Goal: Information Seeking & Learning: Learn about a topic

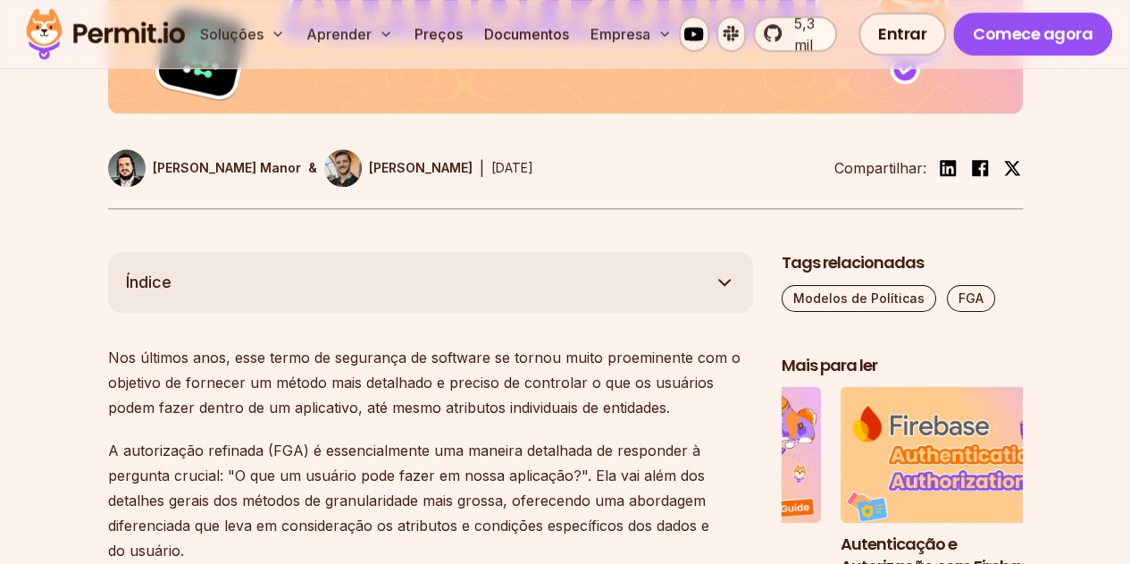
click at [493, 372] on p "Nos últimos anos, esse termo de segurança de software se tornou muito proeminen…" at bounding box center [430, 382] width 645 height 75
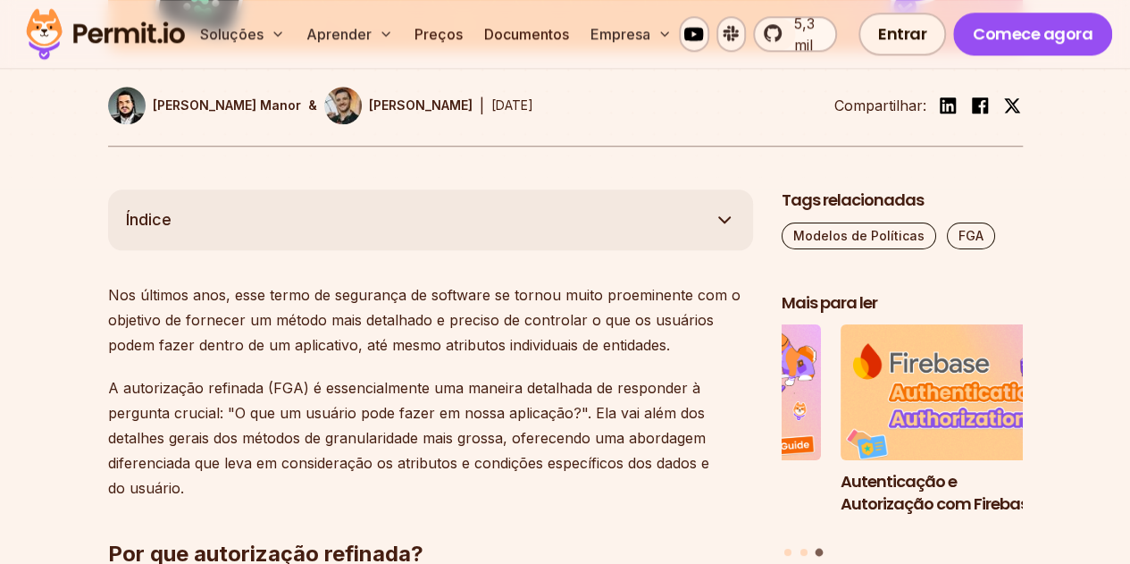
scroll to position [893, 0]
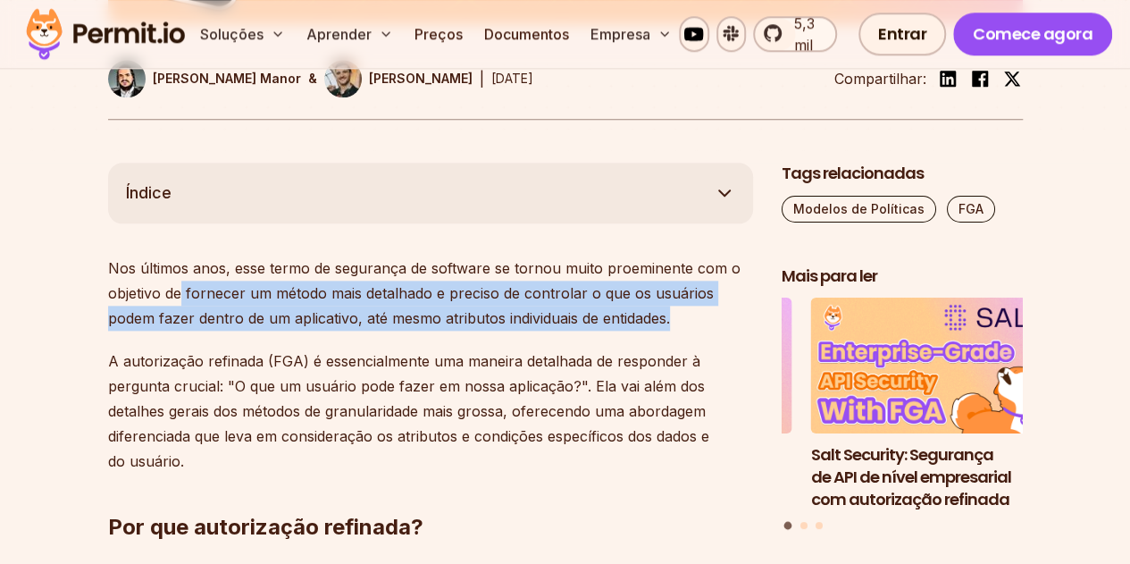
drag, startPoint x: 181, startPoint y: 295, endPoint x: 691, endPoint y: 327, distance: 510.3
click at [690, 318] on p "Nos últimos anos, esse termo de segurança de software se tornou muito proeminen…" at bounding box center [430, 293] width 645 height 75
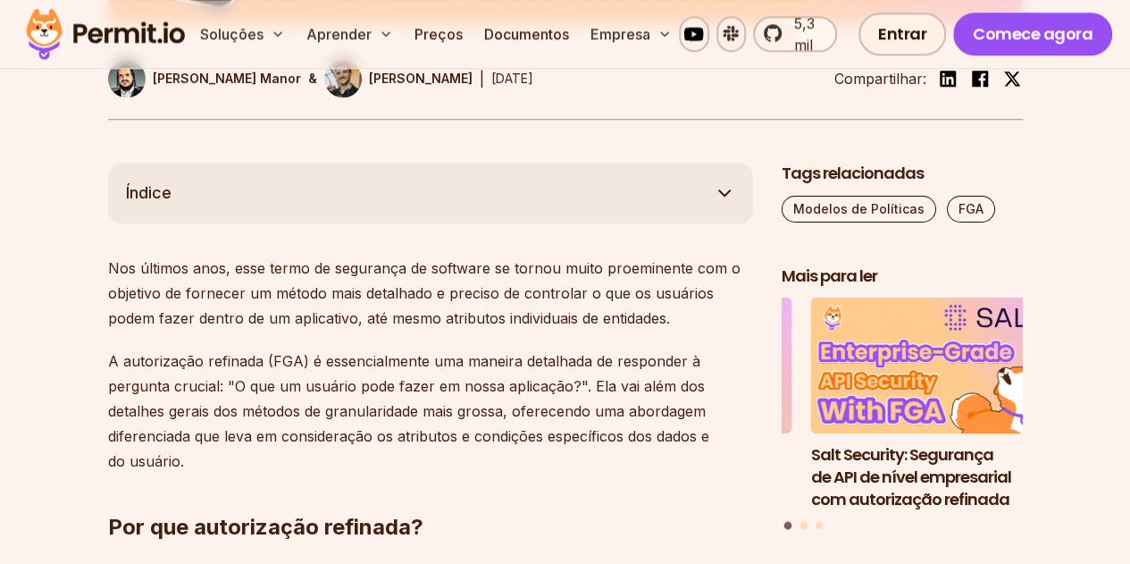
drag, startPoint x: 168, startPoint y: 350, endPoint x: 366, endPoint y: 369, distance: 199.2
click at [366, 369] on p "A autorização refinada (FGA) é essencialmente uma maneira detalhada de responde…" at bounding box center [430, 410] width 645 height 125
click at [361, 389] on font "A autorização refinada (FGA) é essencialmente uma maneira detalhada de responde…" at bounding box center [408, 411] width 601 height 118
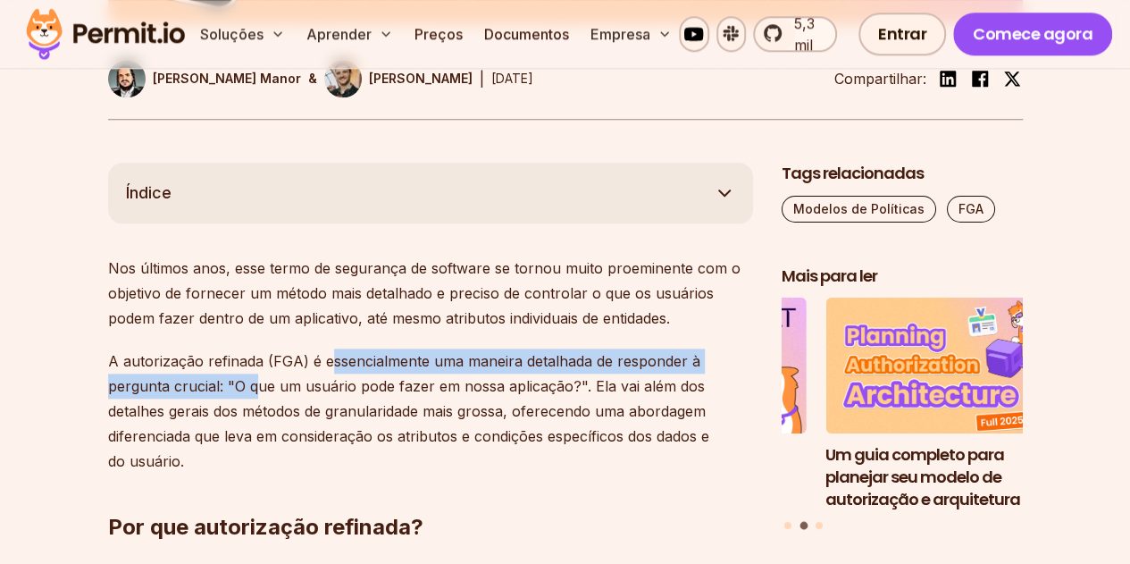
drag, startPoint x: 373, startPoint y: 358, endPoint x: 254, endPoint y: 378, distance: 121.3
click at [253, 378] on font "A autorização refinada (FGA) é essencialmente uma maneira detalhada de responde…" at bounding box center [408, 411] width 601 height 118
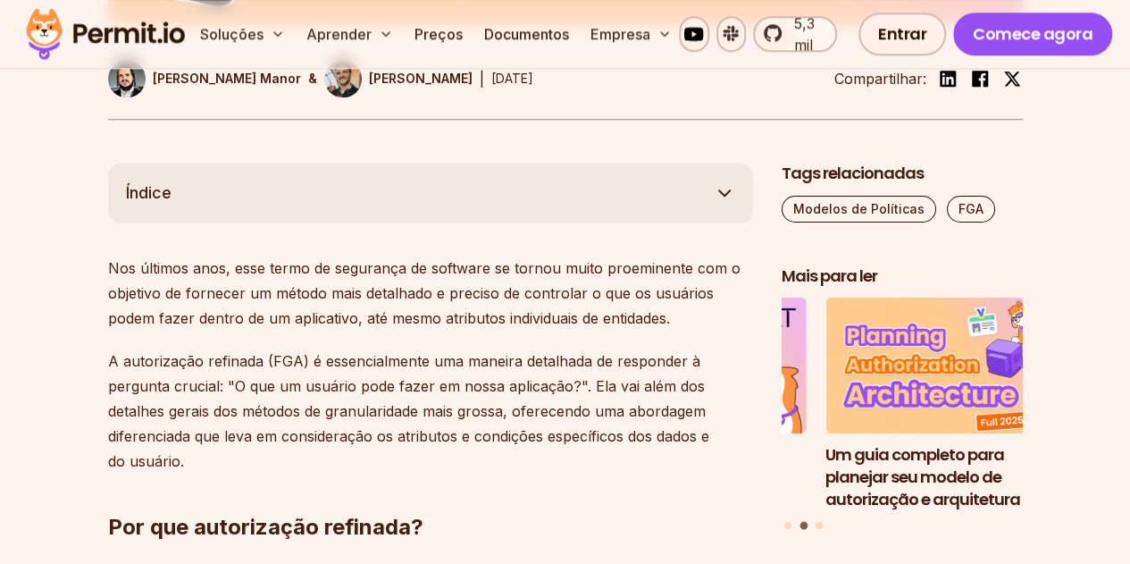
click at [266, 380] on font "A autorização refinada (FGA) é essencialmente uma maneira detalhada de responde…" at bounding box center [408, 411] width 601 height 118
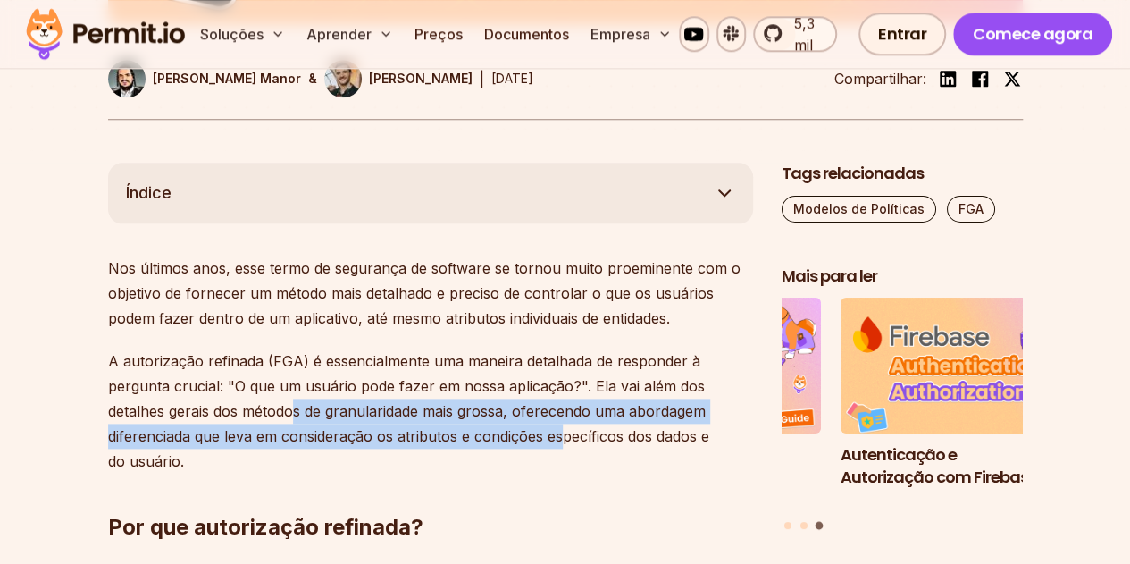
drag, startPoint x: 298, startPoint y: 405, endPoint x: 559, endPoint y: 440, distance: 263.3
click at [559, 440] on font "A autorização refinada (FGA) é essencialmente uma maneira detalhada de responde…" at bounding box center [408, 411] width 601 height 118
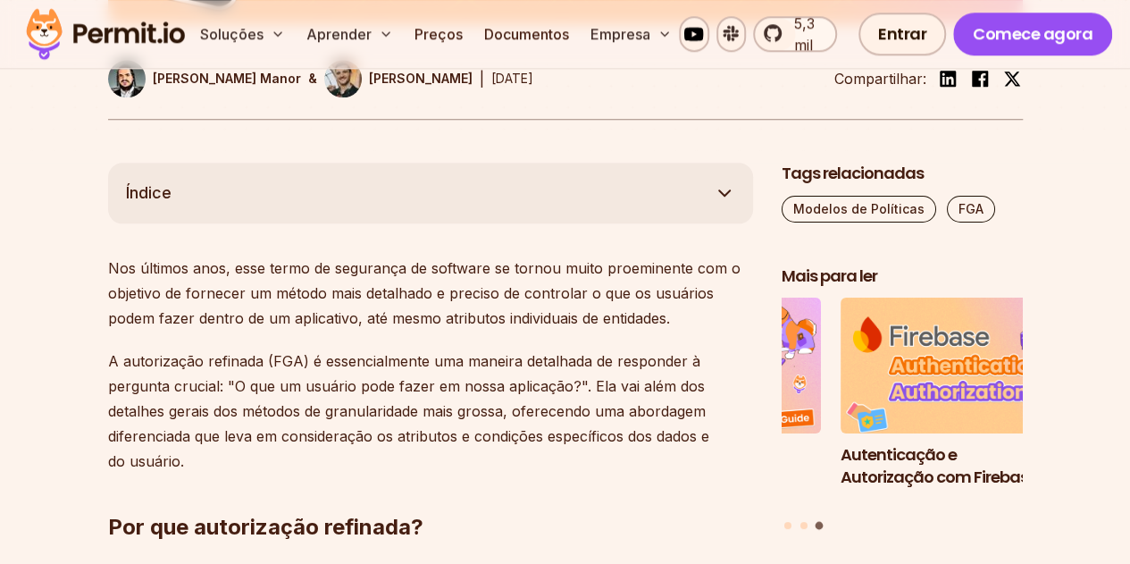
click at [568, 451] on h2 "Por que autorização refinada?" at bounding box center [430, 491] width 645 height 100
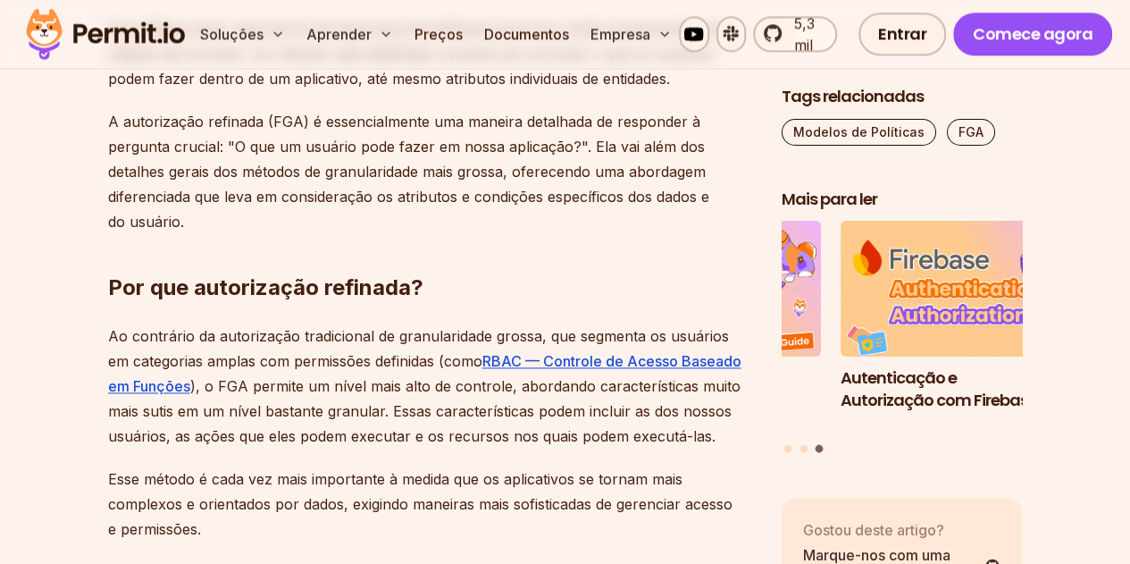
scroll to position [1161, 0]
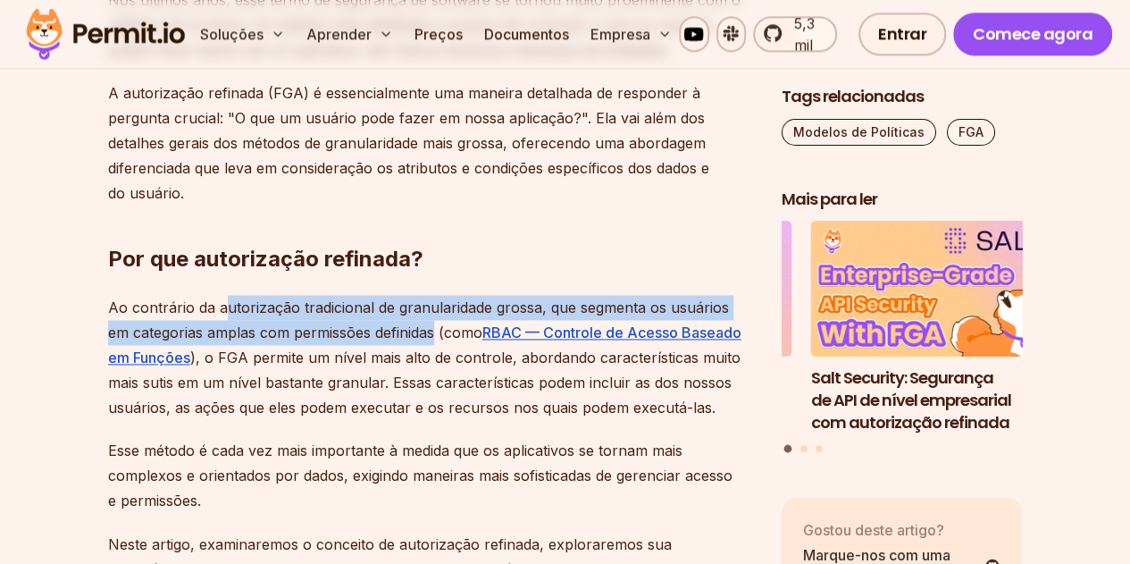
drag, startPoint x: 222, startPoint y: 313, endPoint x: 413, endPoint y: 335, distance: 192.5
click at [413, 335] on font "Ao contrário da autorização tradicional de granularidade grossa, que segmenta o…" at bounding box center [418, 319] width 621 height 43
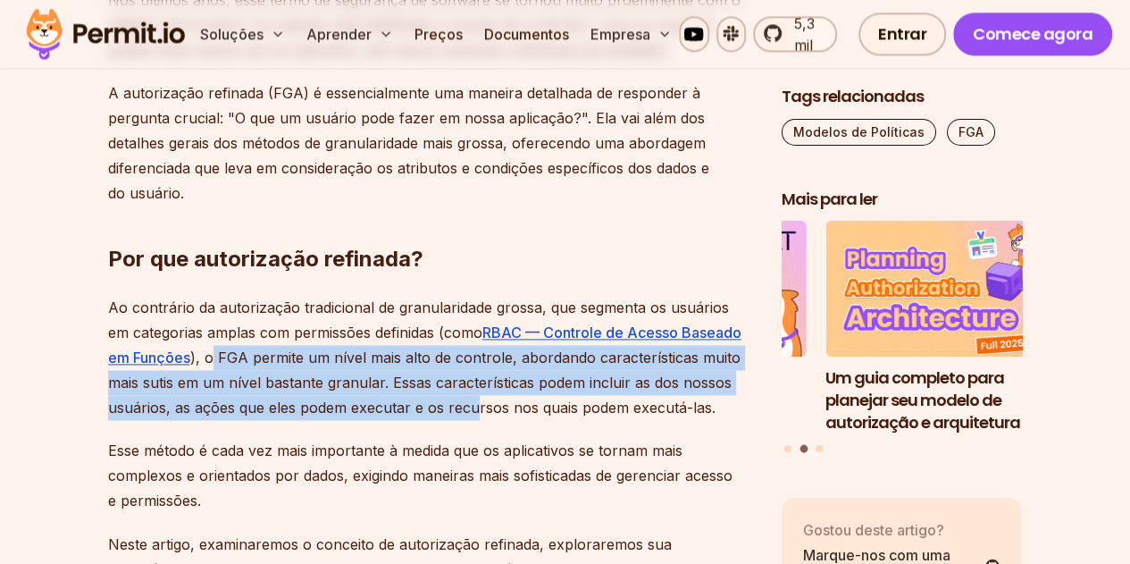
drag, startPoint x: 186, startPoint y: 359, endPoint x: 460, endPoint y: 412, distance: 279.3
click at [460, 412] on font "), o FGA permite um nível mais alto de controle, abordando características muit…" at bounding box center [424, 382] width 633 height 68
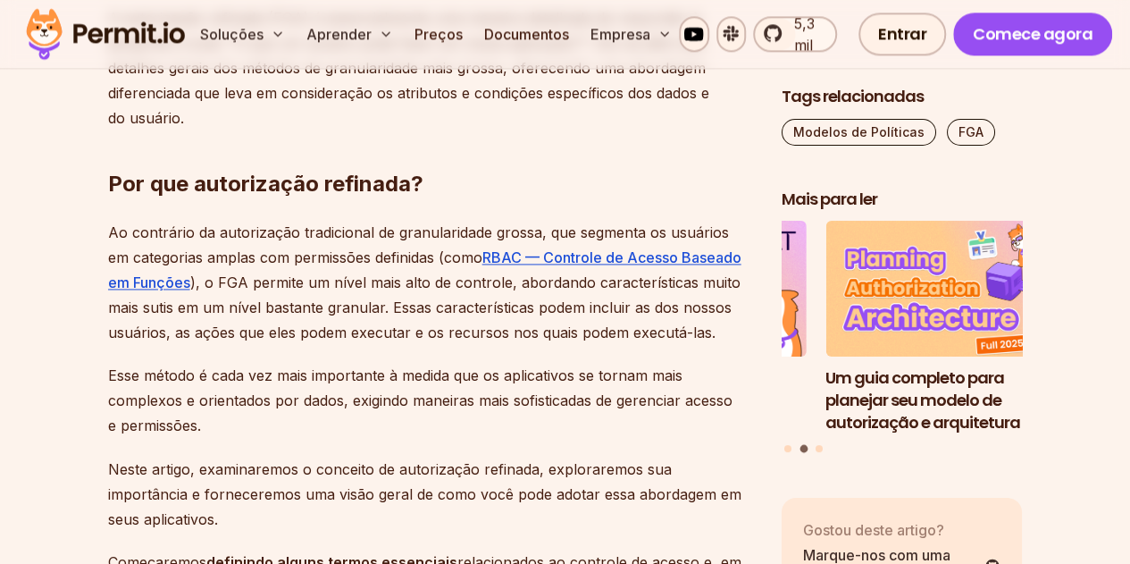
scroll to position [1340, 0]
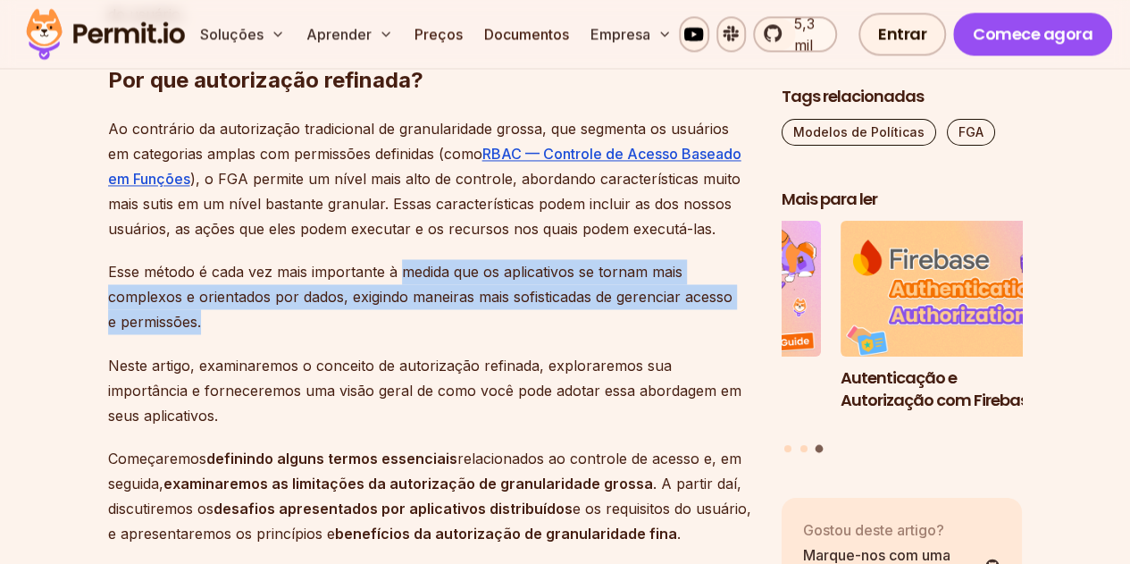
drag, startPoint x: 404, startPoint y: 267, endPoint x: 368, endPoint y: 317, distance: 61.5
click at [362, 313] on p "Esse método é cada vez mais importante à medida que os aplicativos se tornam ma…" at bounding box center [430, 296] width 645 height 75
click at [368, 317] on p "Esse método é cada vez mais importante à medida que os aplicativos se tornam ma…" at bounding box center [430, 296] width 645 height 75
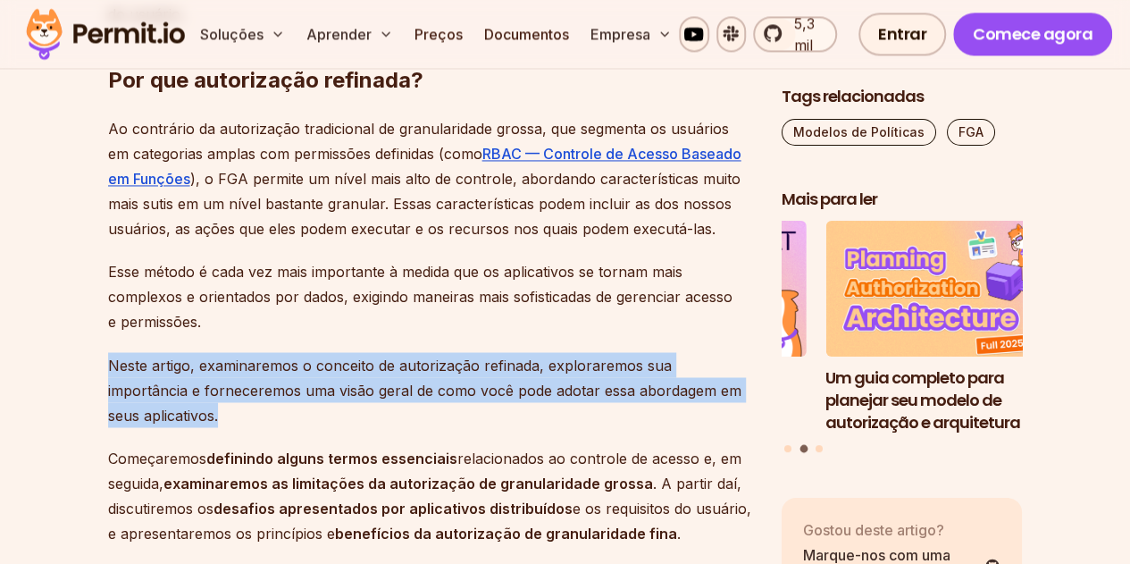
drag, startPoint x: 110, startPoint y: 364, endPoint x: 452, endPoint y: 414, distance: 345.8
click at [452, 414] on p "Neste artigo, examinaremos o conceito de autorização refinada, exploraremos sua…" at bounding box center [430, 389] width 645 height 75
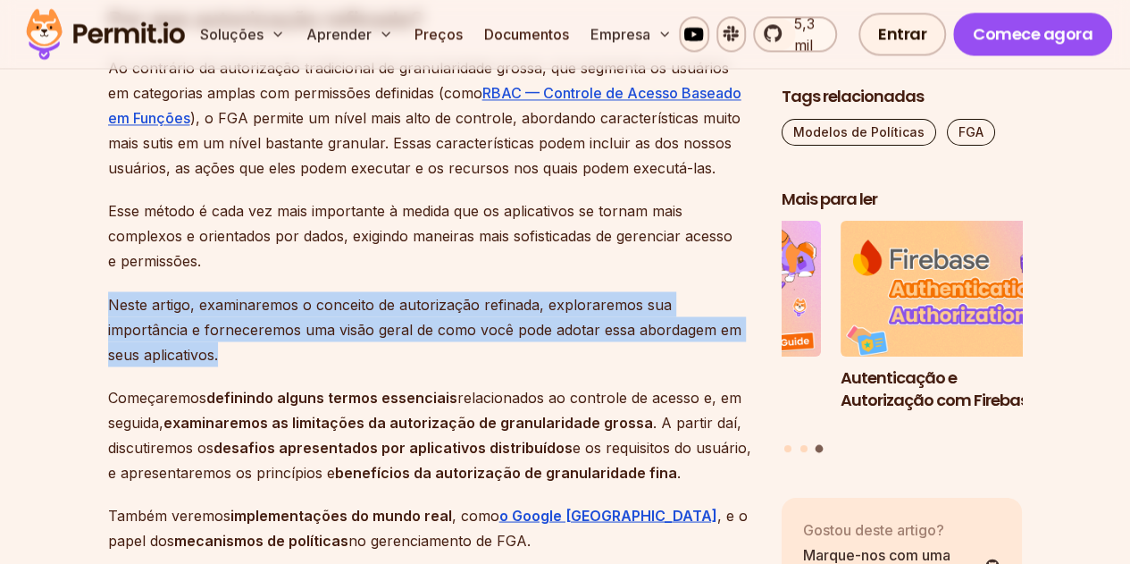
scroll to position [1429, 0]
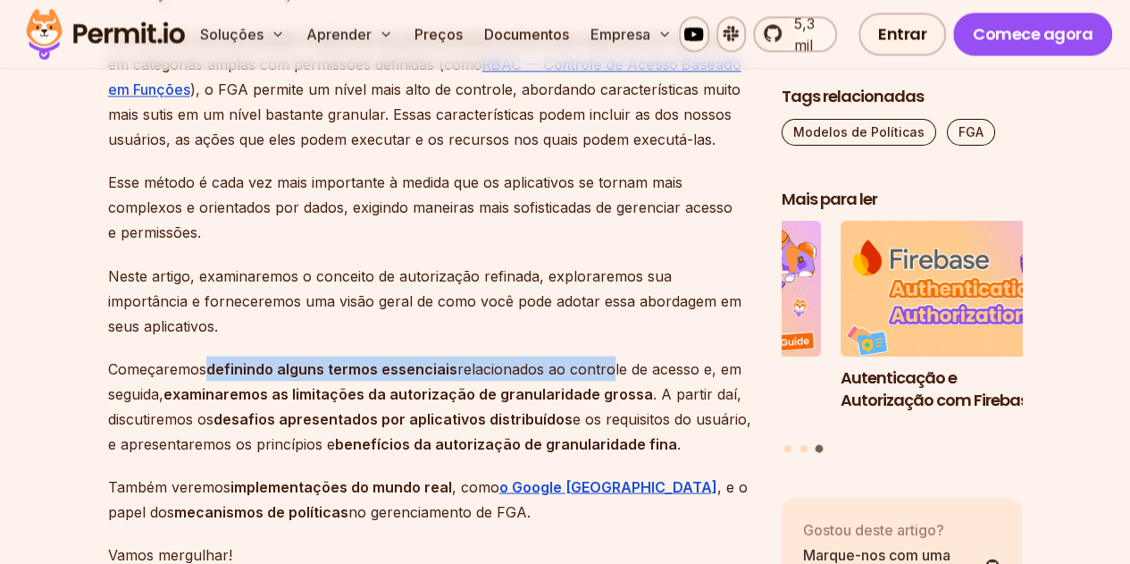
drag, startPoint x: 214, startPoint y: 355, endPoint x: 603, endPoint y: 364, distance: 389.6
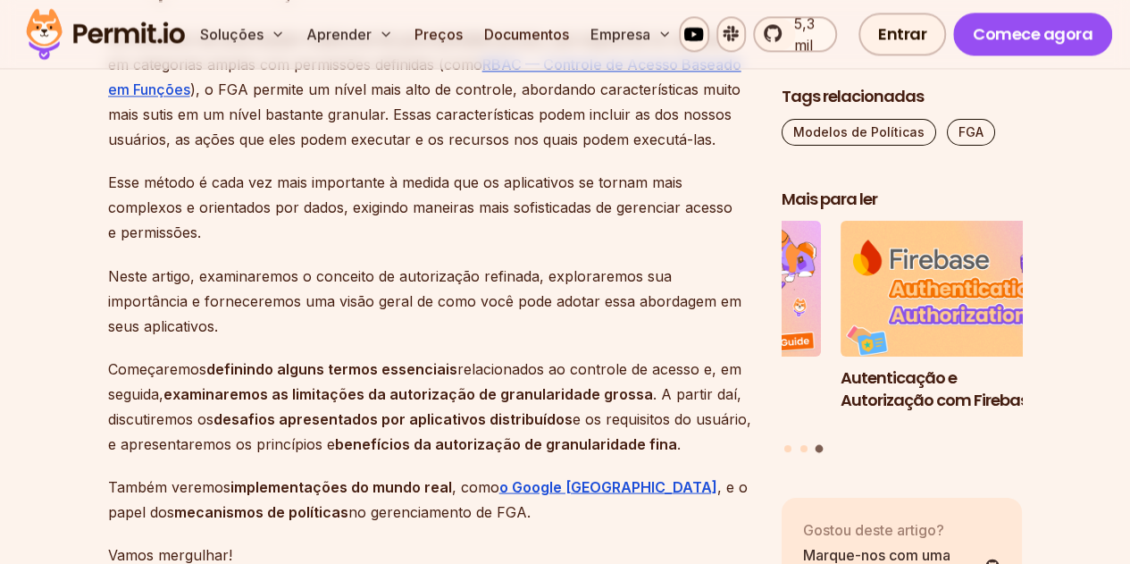
click at [609, 369] on font "relacionados ao controle de acesso e, em seguida," at bounding box center [424, 380] width 633 height 43
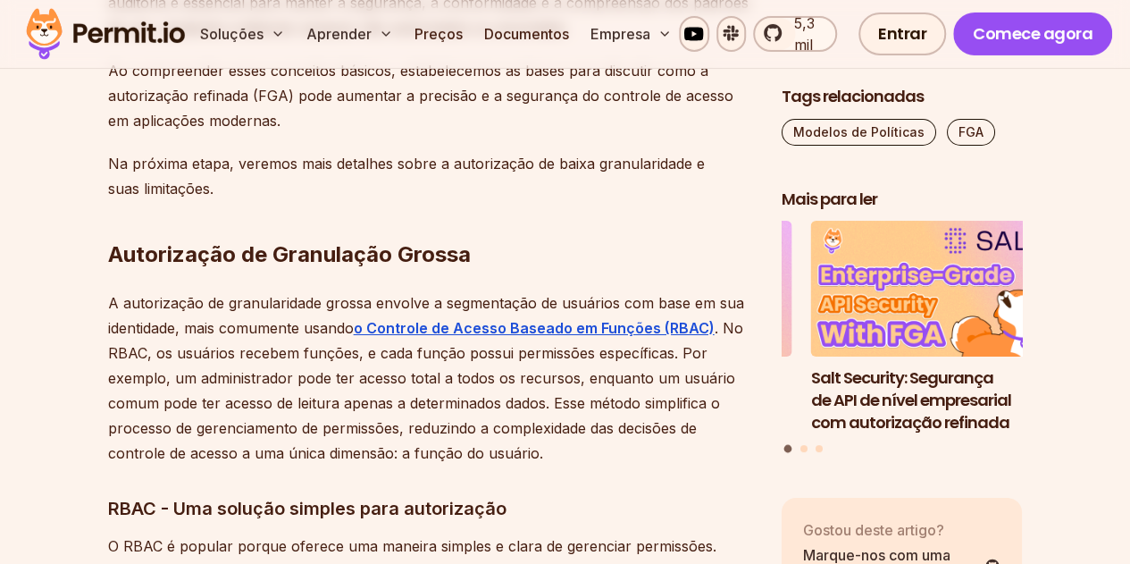
scroll to position [3038, 0]
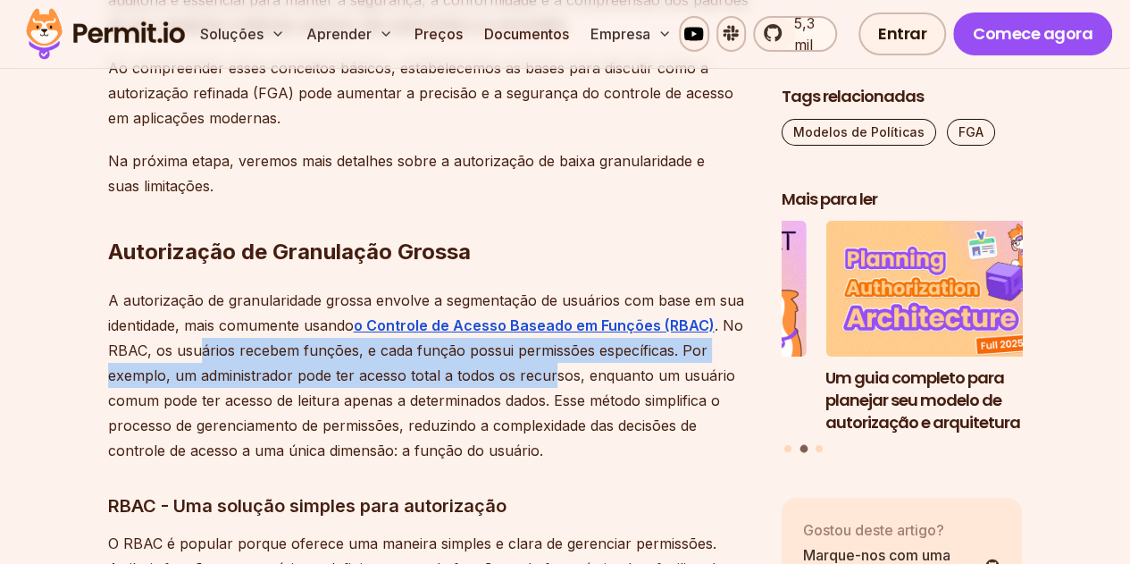
drag, startPoint x: 220, startPoint y: 344, endPoint x: 543, endPoint y: 378, distance: 325.2
click at [544, 378] on p "A autorização de granularidade grossa envolve a segmentação de usuários com bas…" at bounding box center [430, 375] width 645 height 175
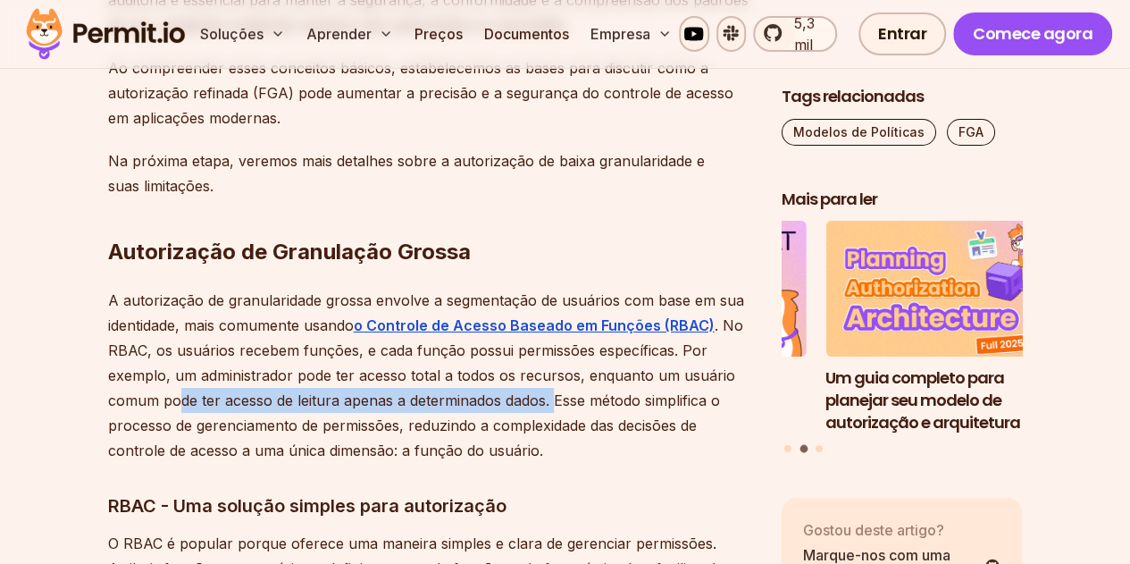
drag, startPoint x: 170, startPoint y: 401, endPoint x: 549, endPoint y: 407, distance: 378.9
click at [549, 407] on font ". No RBAC, os usuários recebem funções, e cada função possui permissões específ…" at bounding box center [425, 387] width 635 height 143
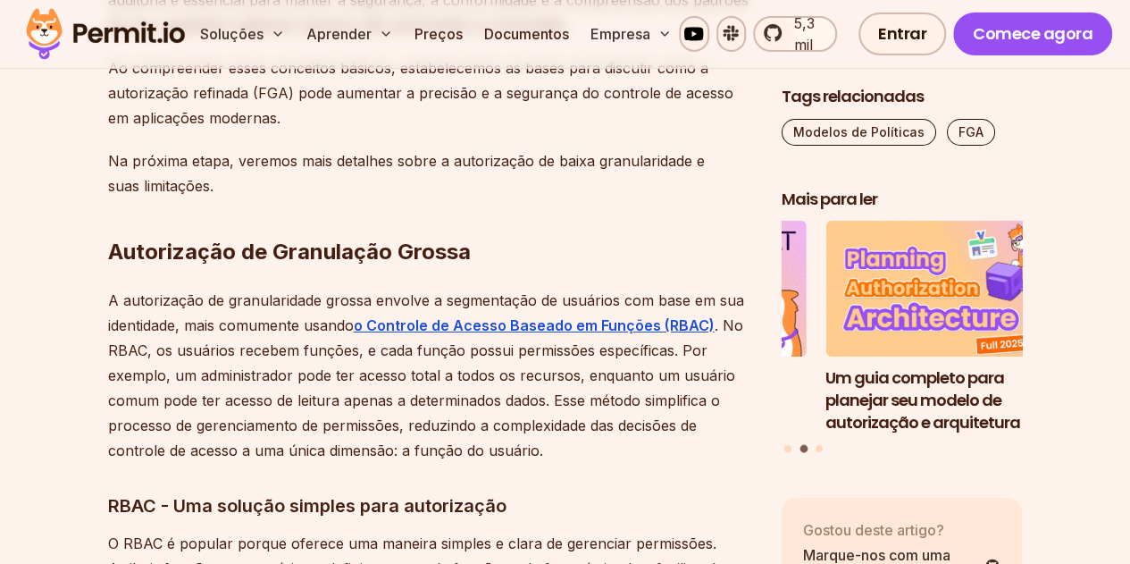
click at [631, 439] on p "A autorização de granularidade grossa envolve a segmentação de usuários com bas…" at bounding box center [430, 375] width 645 height 175
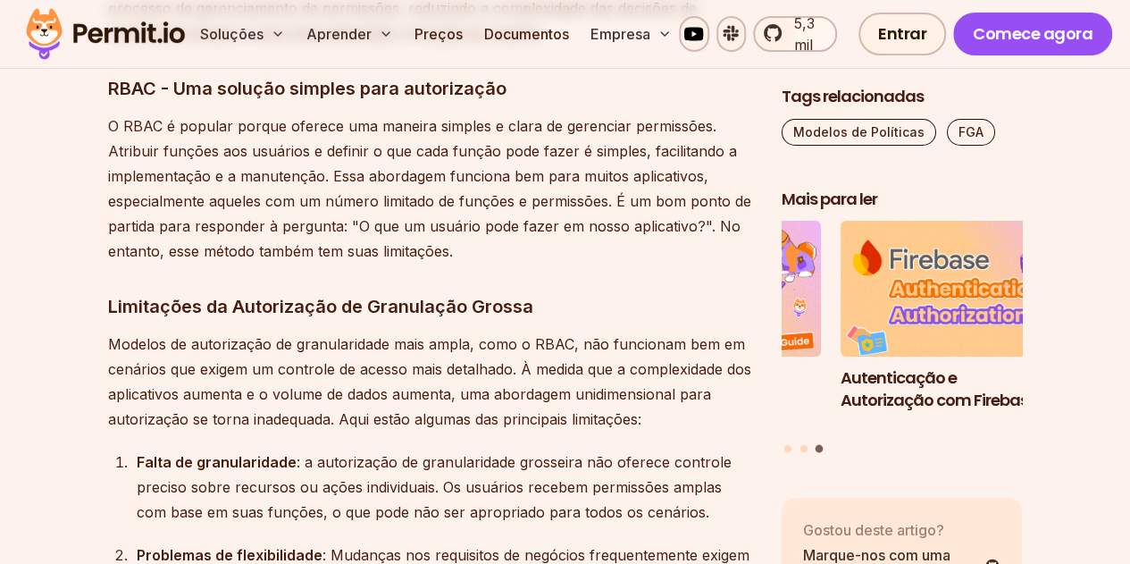
scroll to position [3484, 0]
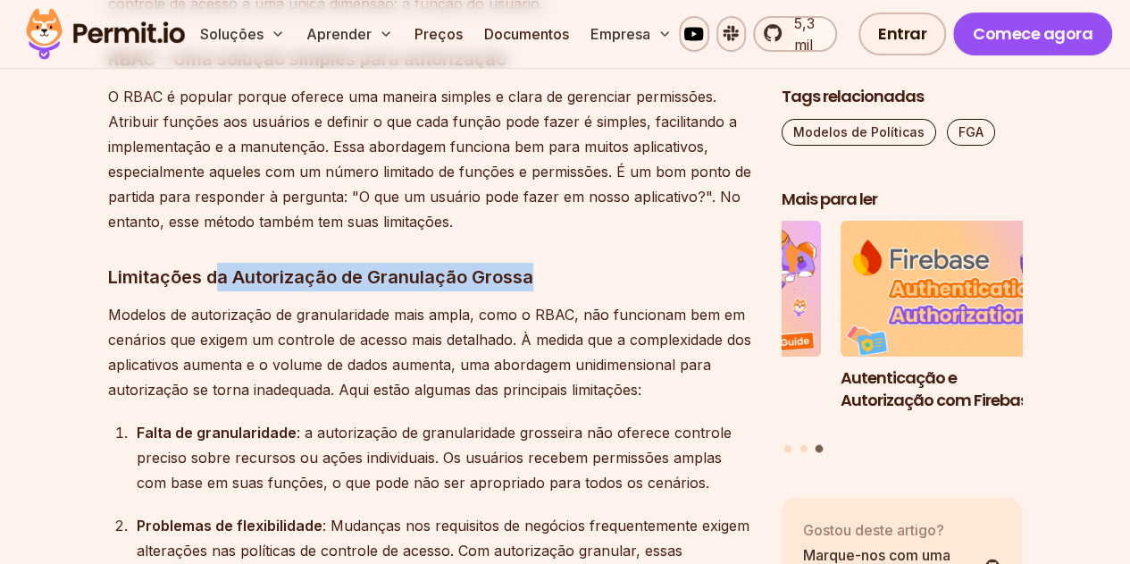
drag, startPoint x: 215, startPoint y: 279, endPoint x: 562, endPoint y: 281, distance: 346.7
click at [562, 281] on h3 "Limitações da Autorização de Granulação Grossa" at bounding box center [430, 277] width 645 height 29
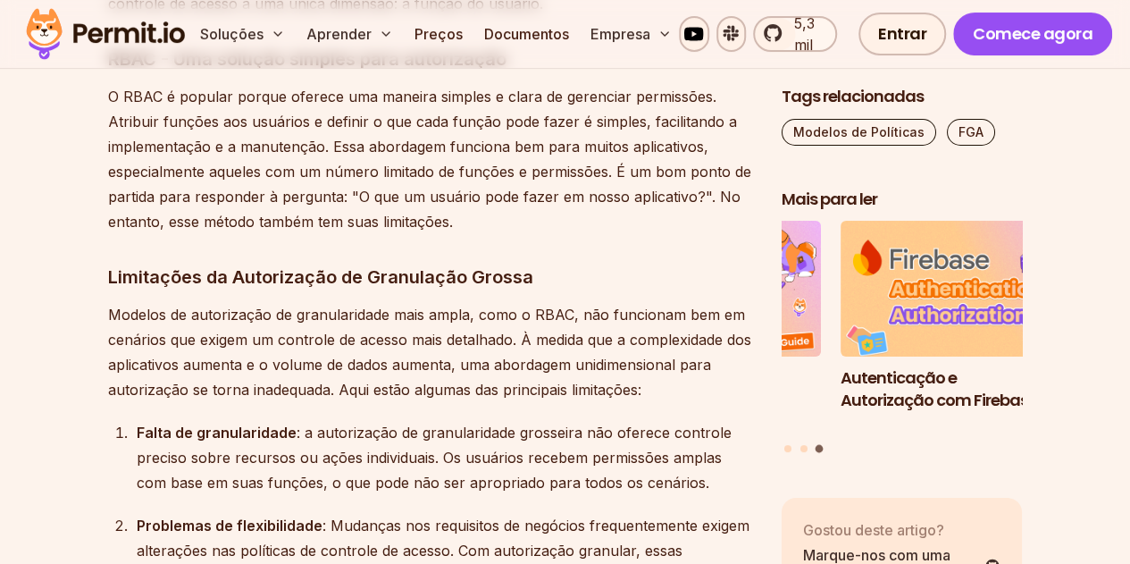
click at [533, 423] on font ": a autorização de granularidade grosseira não oferece controle preciso sobre r…" at bounding box center [434, 457] width 595 height 68
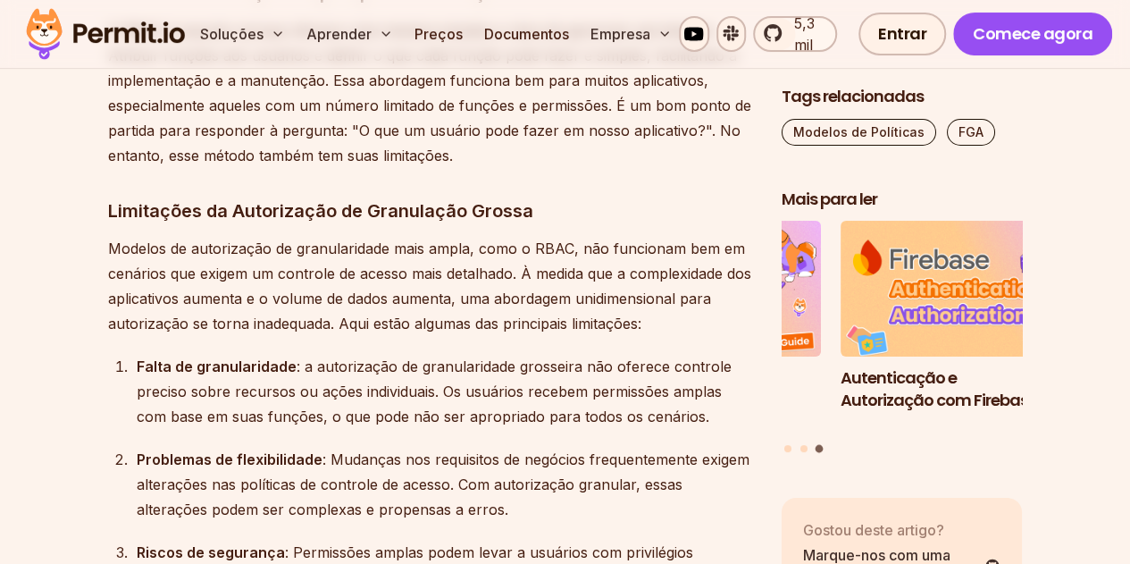
scroll to position [3752, 0]
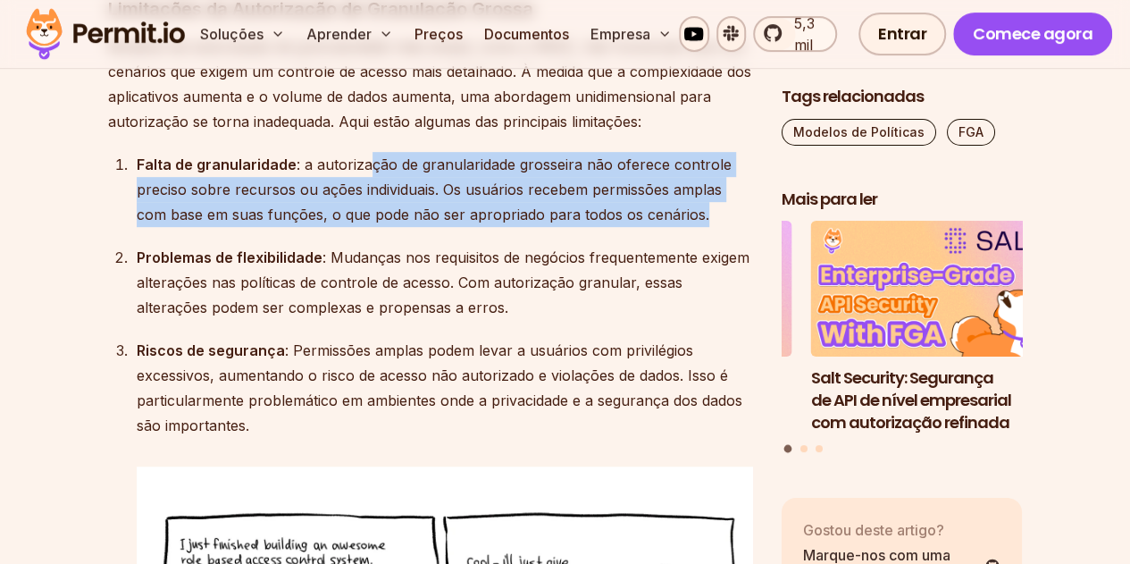
drag, startPoint x: 362, startPoint y: 158, endPoint x: 564, endPoint y: 228, distance: 213.6
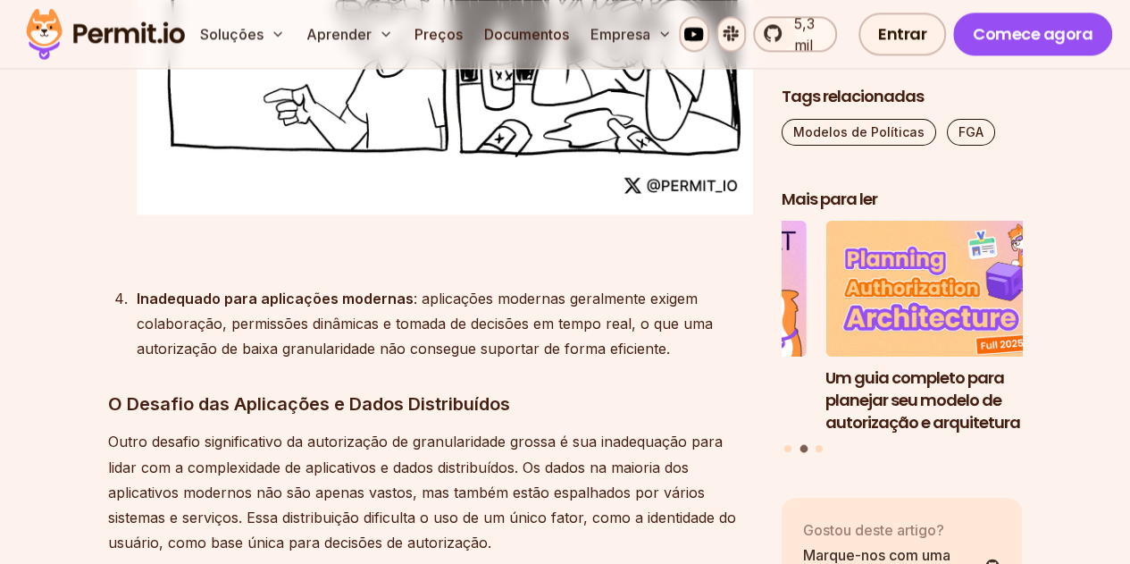
scroll to position [4735, 0]
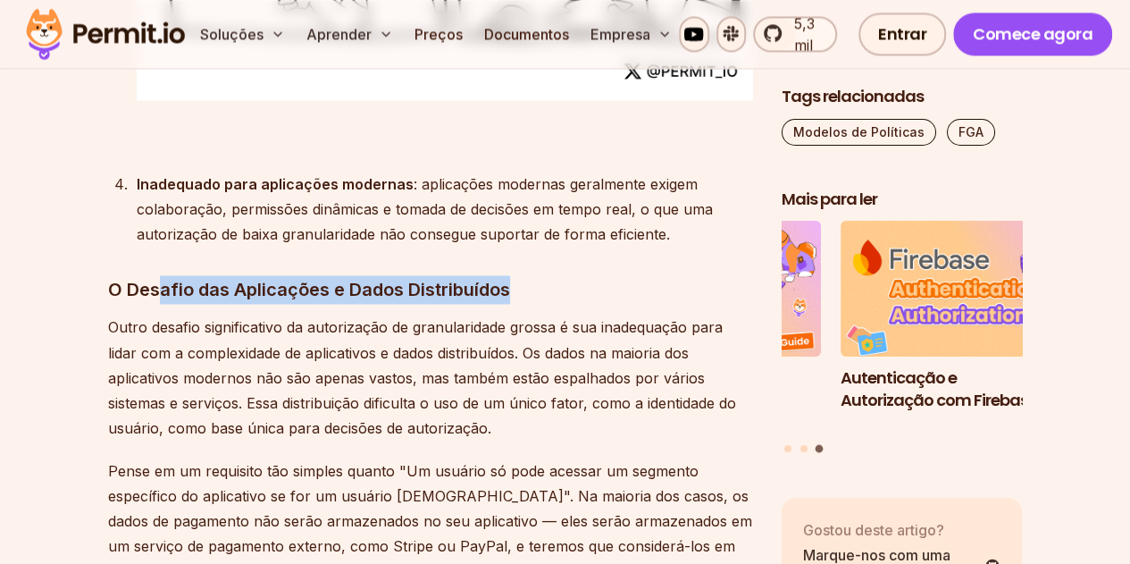
drag, startPoint x: 158, startPoint y: 285, endPoint x: 529, endPoint y: 280, distance: 370.8
click at [529, 280] on h3 "O Desafio das Aplicações e Dados Distribuídos" at bounding box center [430, 289] width 645 height 29
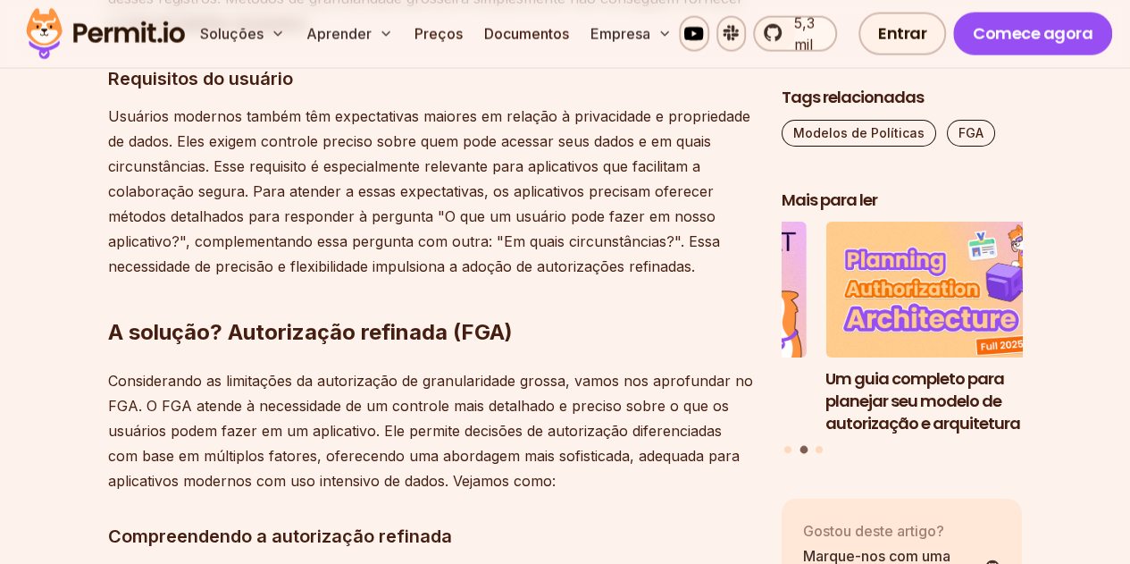
scroll to position [5539, 0]
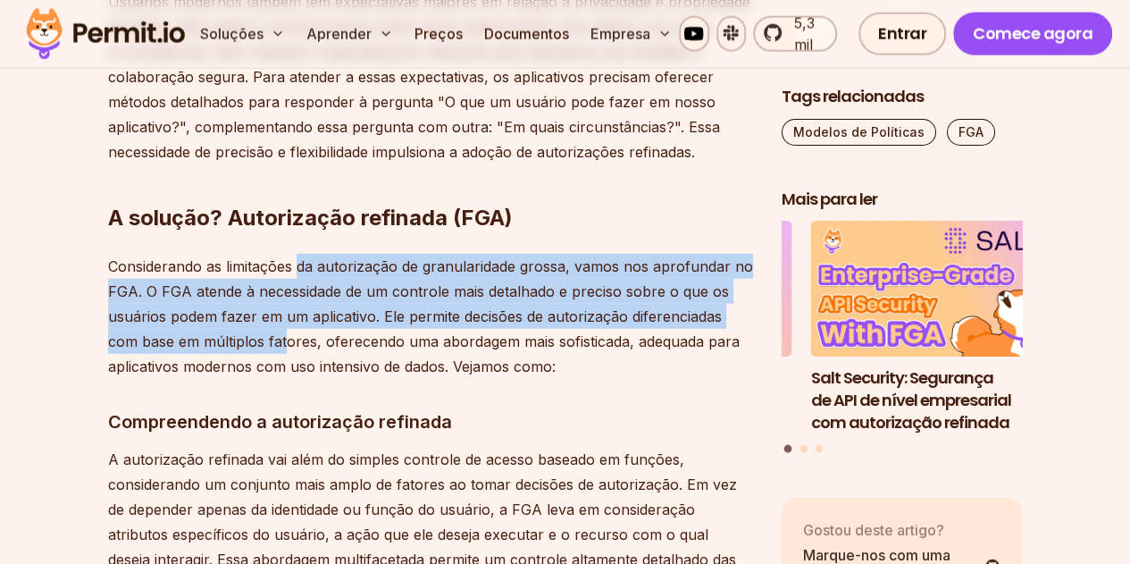
drag, startPoint x: 313, startPoint y: 269, endPoint x: 290, endPoint y: 342, distance: 76.6
click at [289, 342] on font "Considerando as limitações da autorização de granularidade grossa, vamos nos ap…" at bounding box center [430, 316] width 645 height 118
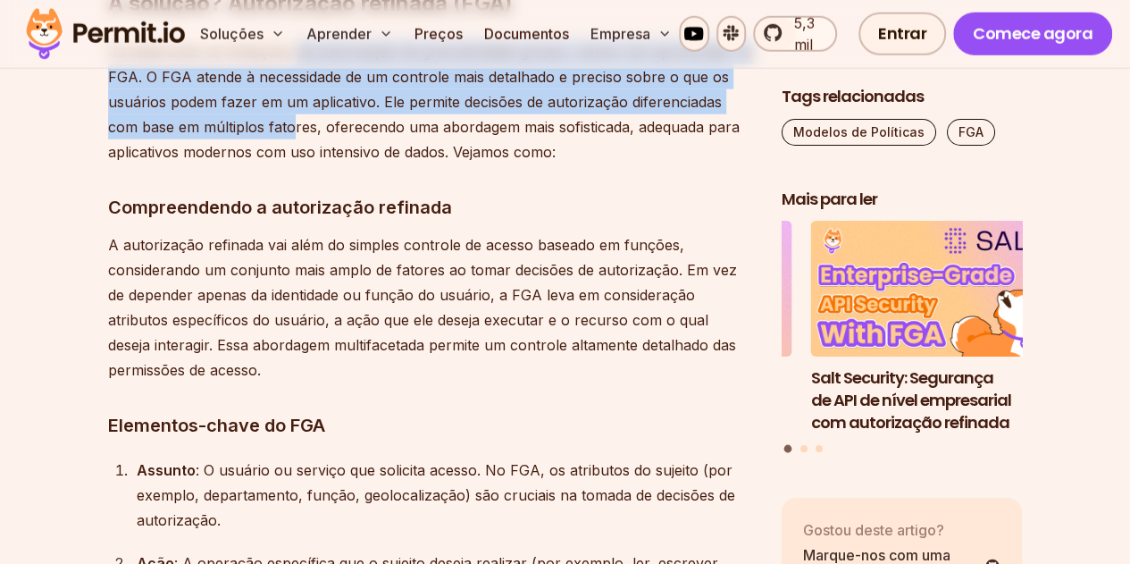
scroll to position [5807, 0]
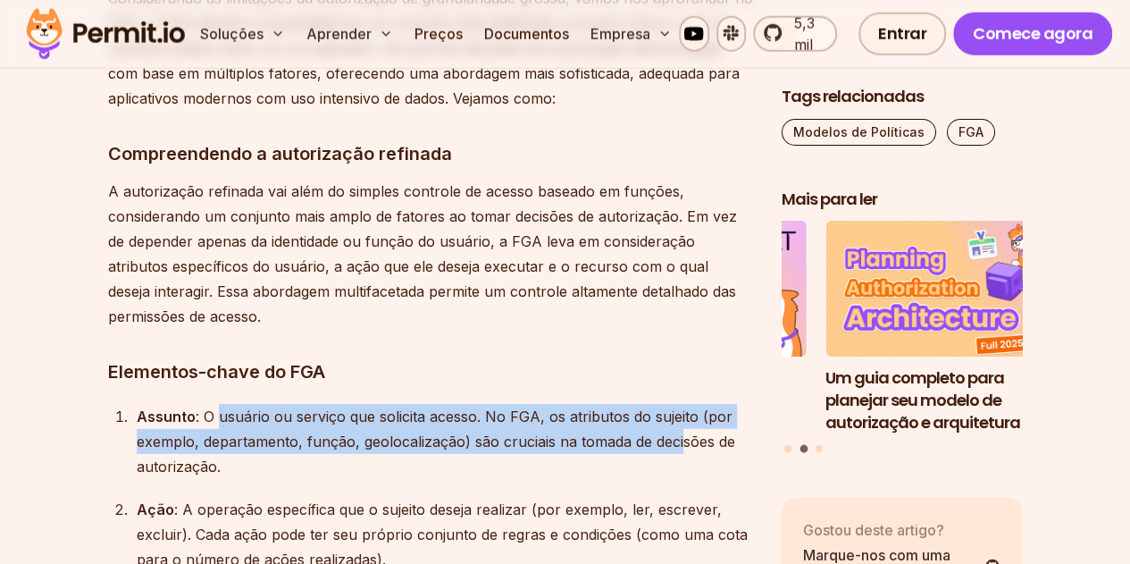
drag, startPoint x: 217, startPoint y: 415, endPoint x: 676, endPoint y: 441, distance: 460.0
click at [676, 441] on font ": O usuário ou serviço que solicita acesso. No FGA, os atributos do sujeito (po…" at bounding box center [436, 441] width 599 height 68
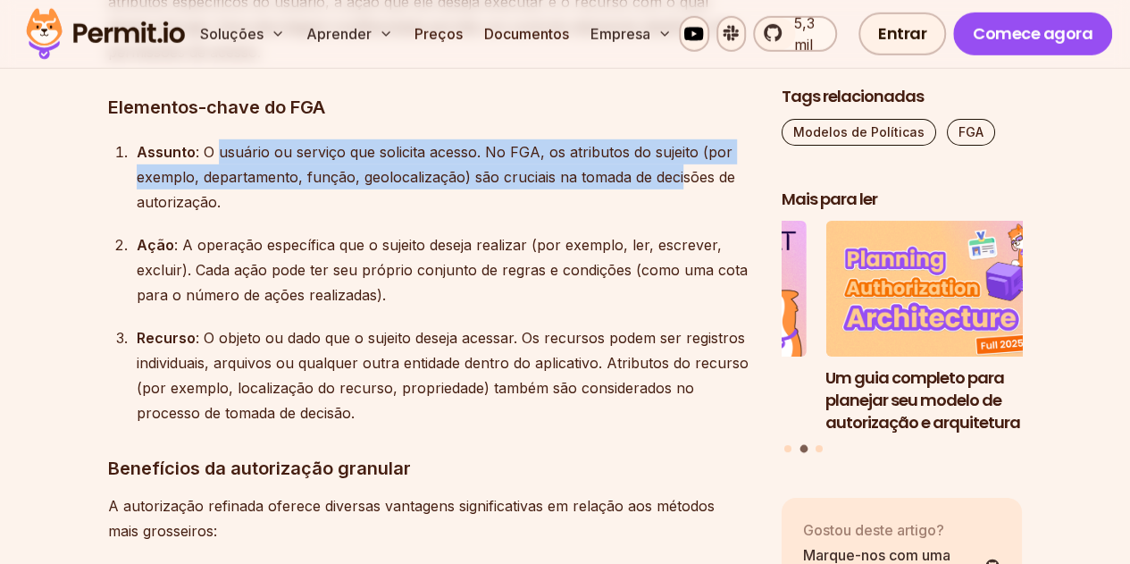
scroll to position [6075, 0]
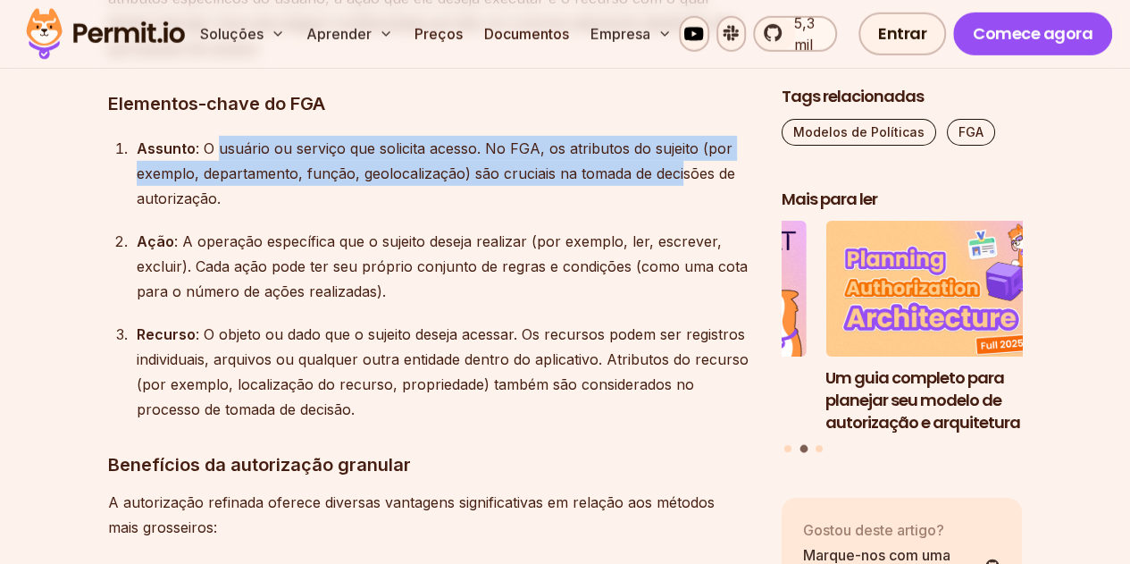
drag, startPoint x: 222, startPoint y: 244, endPoint x: 554, endPoint y: 292, distance: 335.8
click at [549, 284] on div "Ação : A operação específica que o sujeito deseja realizar (por exemplo, ler, e…" at bounding box center [445, 266] width 616 height 75
click at [561, 299] on div "Ação : A operação específica que o sujeito deseja realizar (por exemplo, ler, e…" at bounding box center [445, 266] width 616 height 75
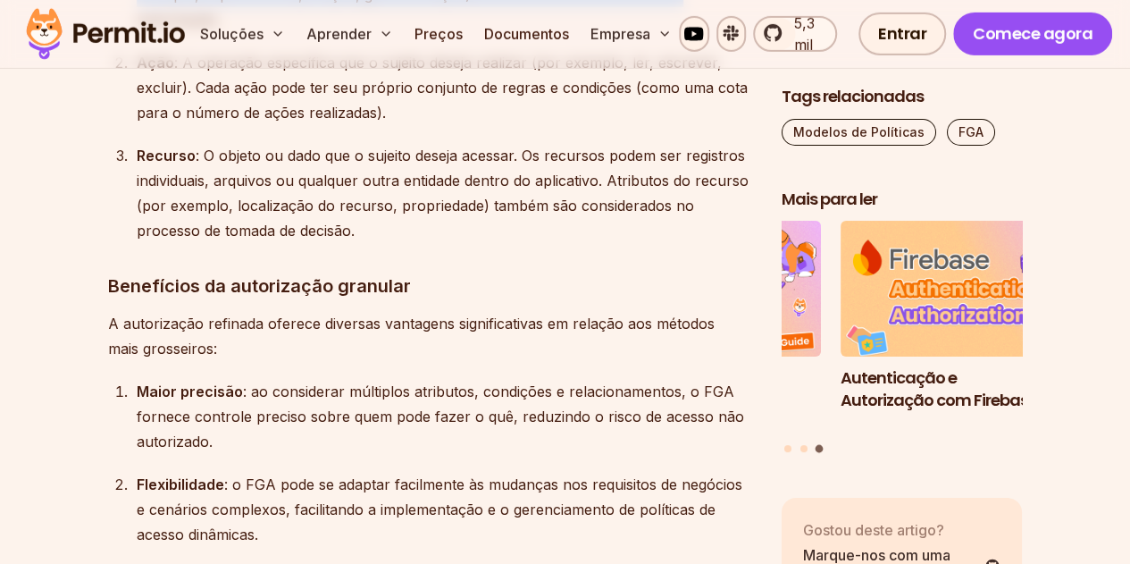
scroll to position [6343, 0]
